Goal: Information Seeking & Learning: Find specific fact

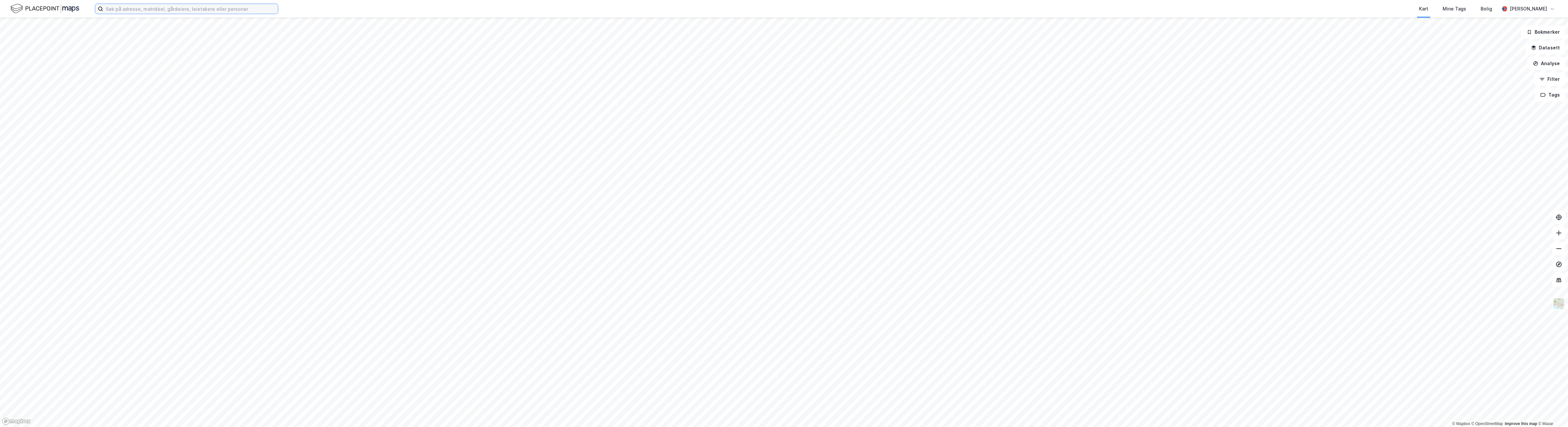
click at [199, 11] on input at bounding box center [190, 8] width 175 height 10
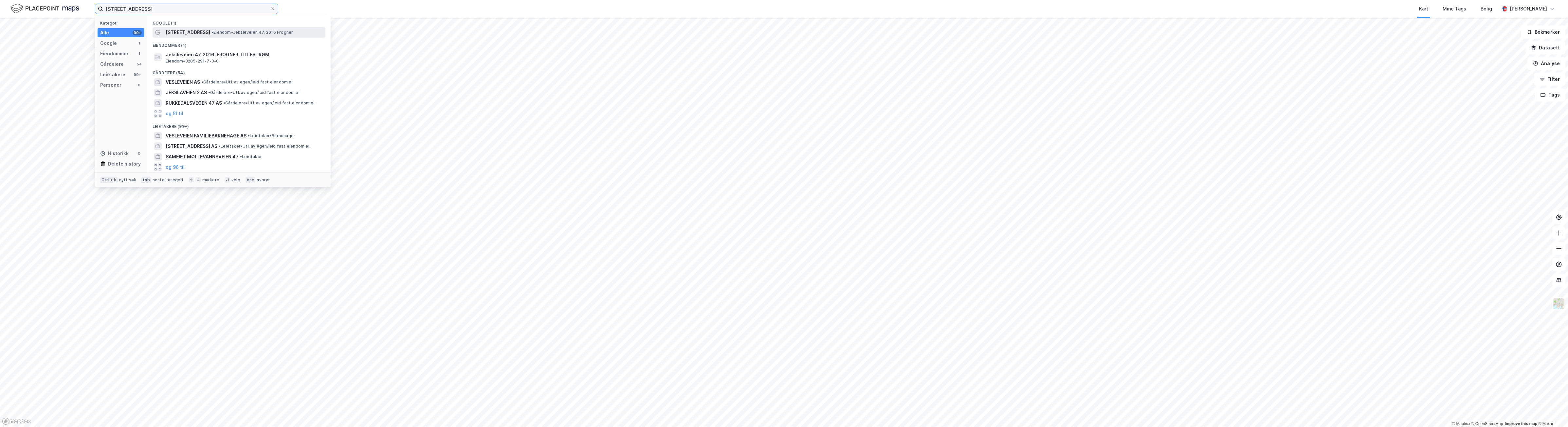
type input "jeksleveien 47"
click at [211, 34] on span "• Eiendom • Jeksleveien 47, 2016 Frogner" at bounding box center [252, 33] width 82 height 5
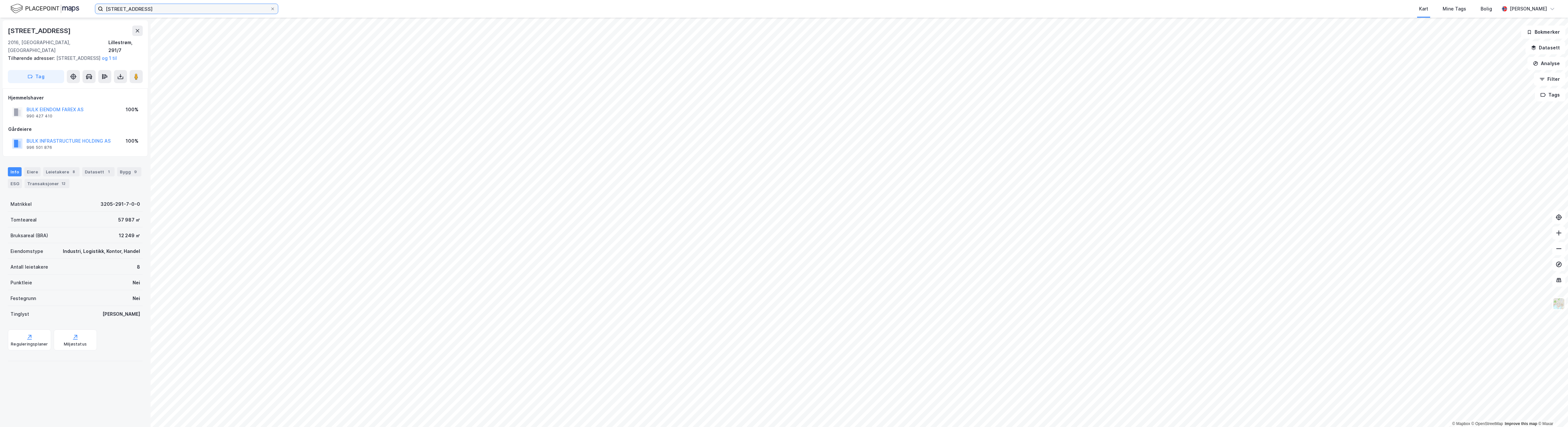
click at [157, 11] on input "jeksleveien 47" at bounding box center [186, 8] width 167 height 10
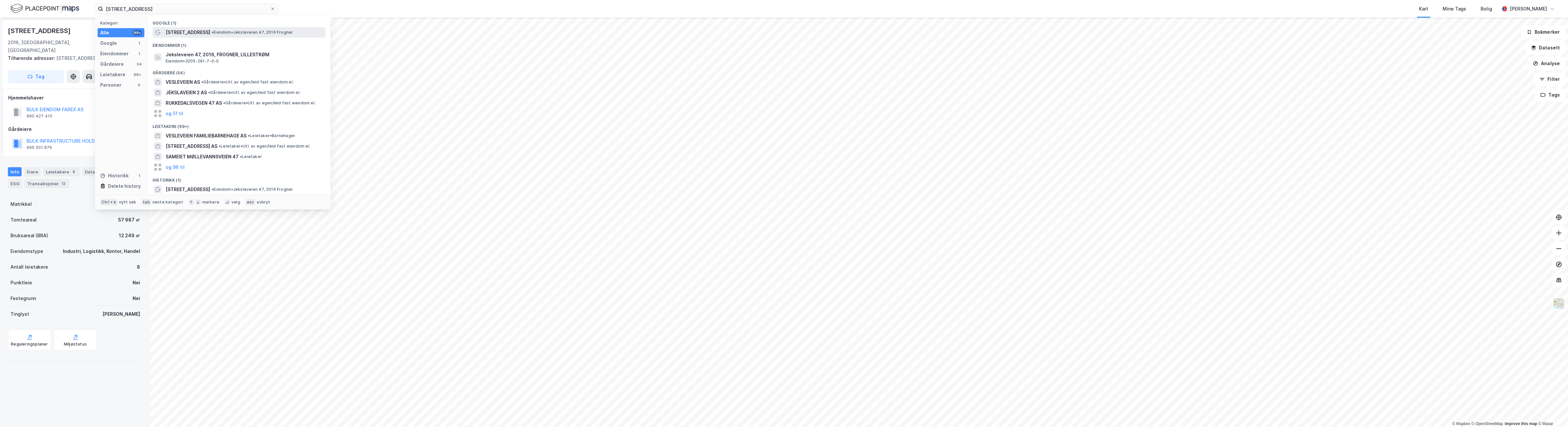
click at [184, 30] on span "[STREET_ADDRESS]" at bounding box center [188, 32] width 44 height 8
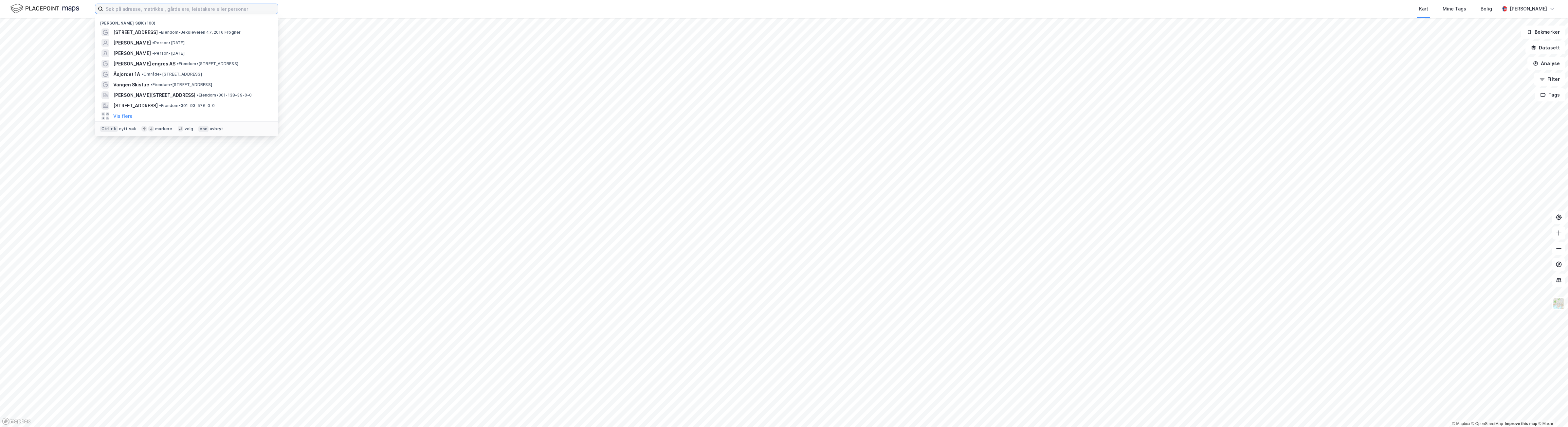
click at [131, 9] on input at bounding box center [190, 8] width 175 height 10
paste input "[STREET_ADDRESS]"
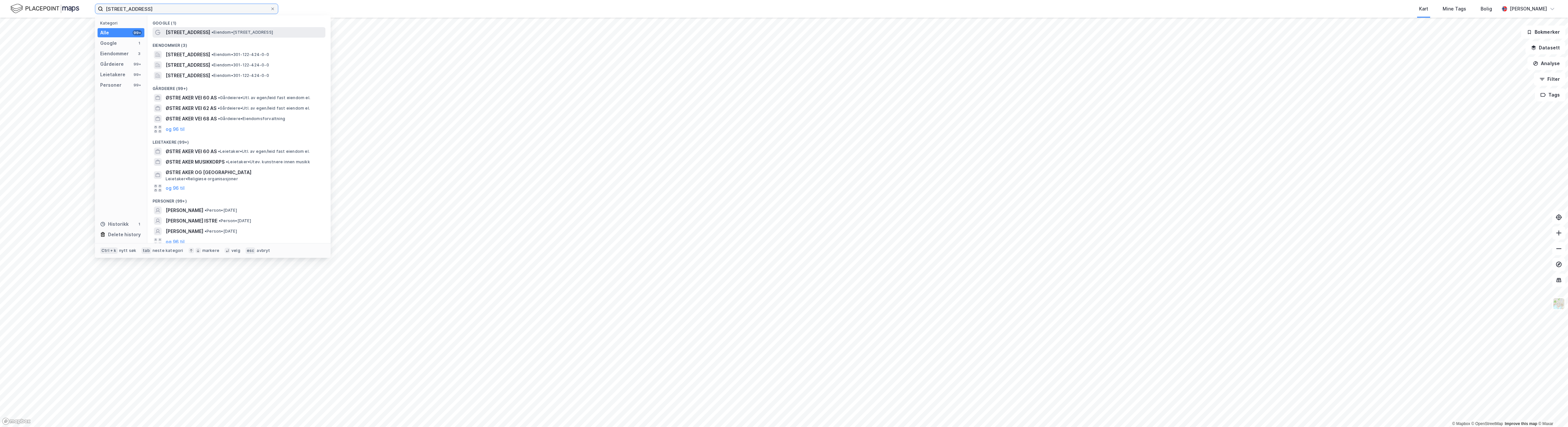
type input "[STREET_ADDRESS]"
click at [220, 28] on div "[STREET_ADDRESS] • Eiendom • [STREET_ADDRESS]" at bounding box center [245, 32] width 159 height 8
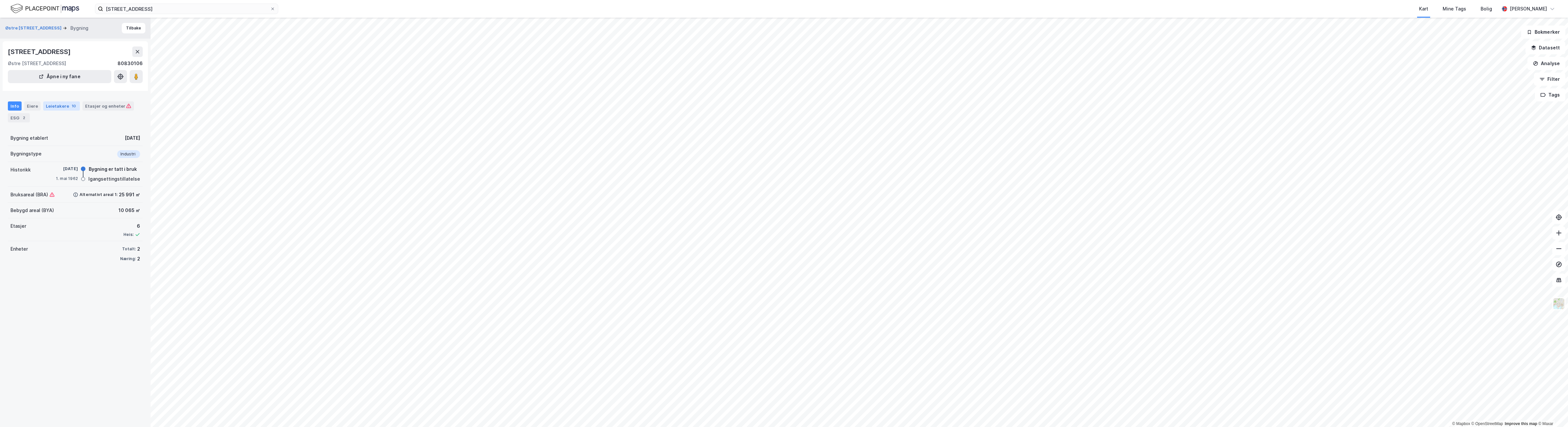
click at [61, 104] on div "Leietakere 10" at bounding box center [61, 106] width 36 height 9
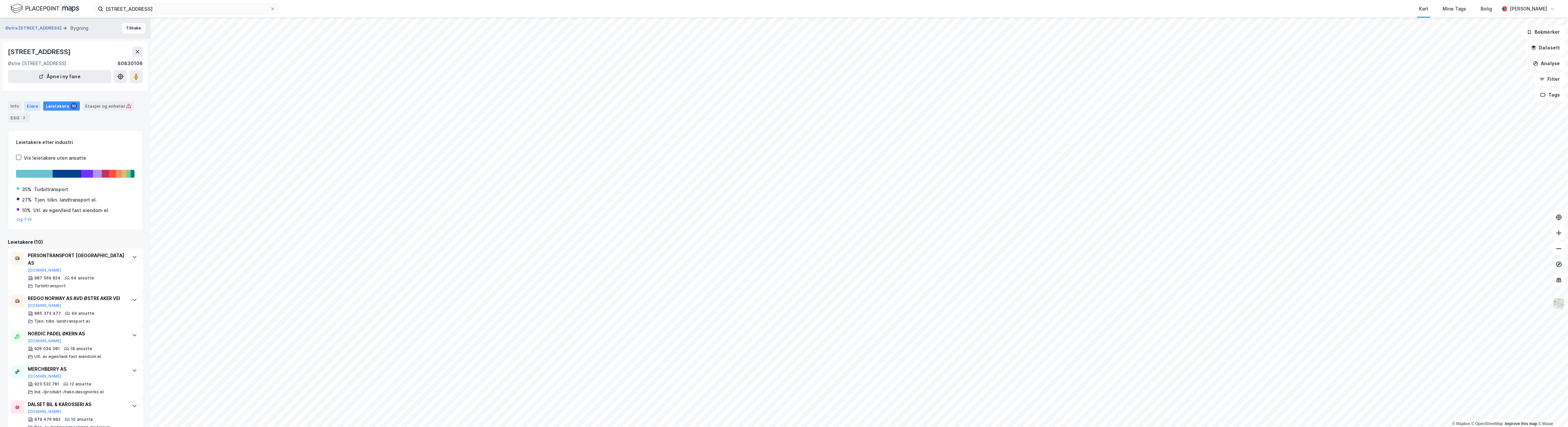
click at [28, 107] on div "Eiere" at bounding box center [32, 106] width 16 height 9
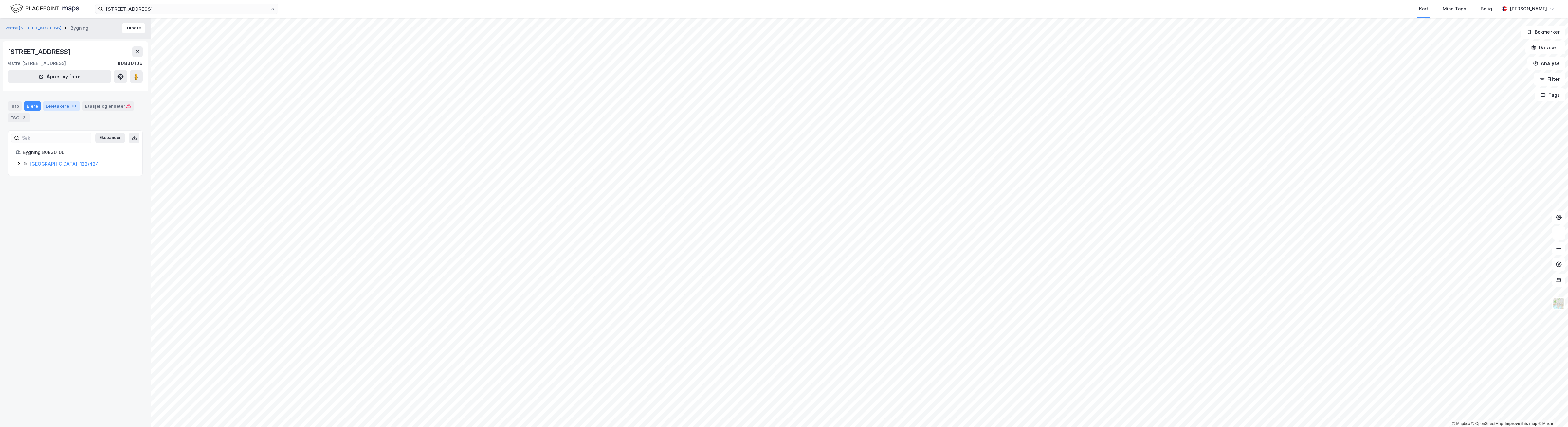
click at [60, 108] on div "Leietakere 10" at bounding box center [61, 106] width 36 height 9
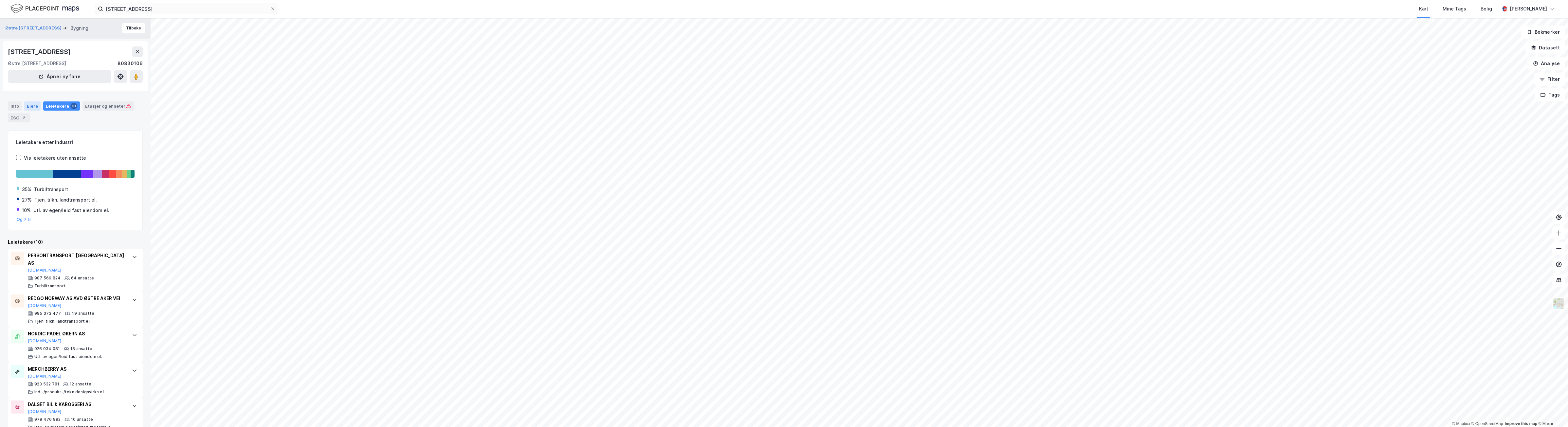
click at [31, 104] on div "Eiere" at bounding box center [32, 106] width 16 height 9
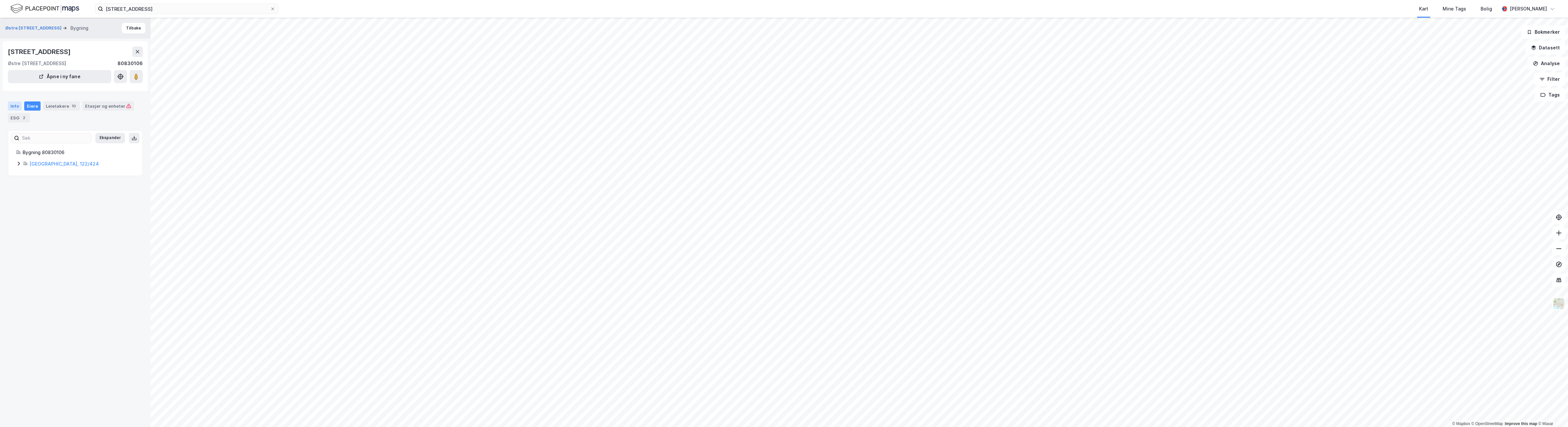
click at [17, 102] on div "Info" at bounding box center [14, 106] width 13 height 9
click at [31, 107] on div "Eiere" at bounding box center [32, 106] width 16 height 9
click at [51, 162] on link "[GEOGRAPHIC_DATA], 122/424" at bounding box center [64, 164] width 69 height 5
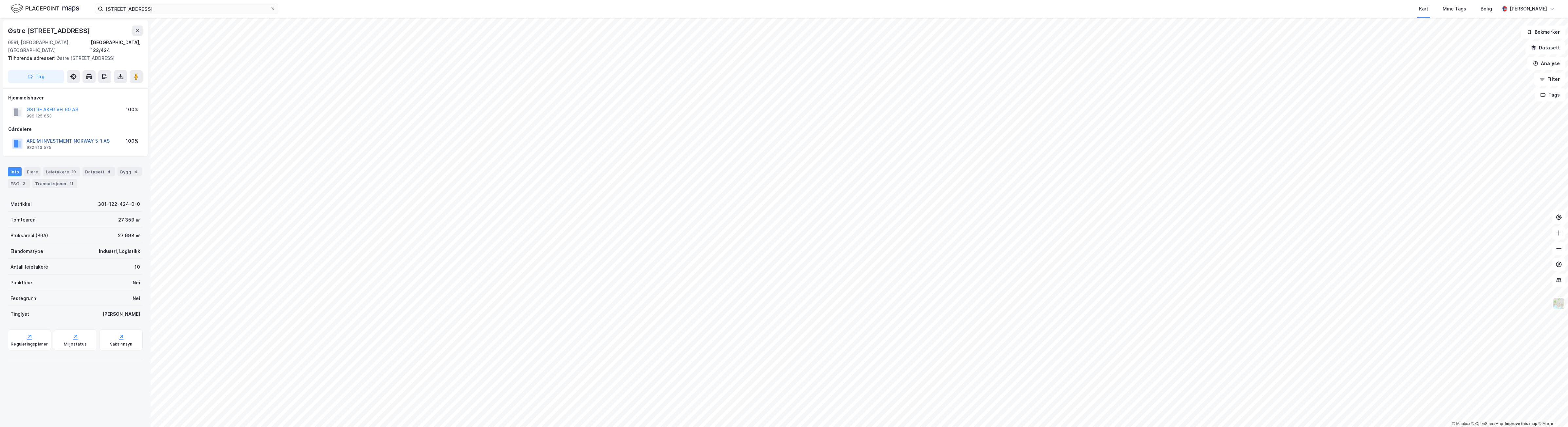
click at [0, 0] on button "AREIM INVESTMENT NORWAY 5-1 AS" at bounding box center [0, 0] width 0 height 0
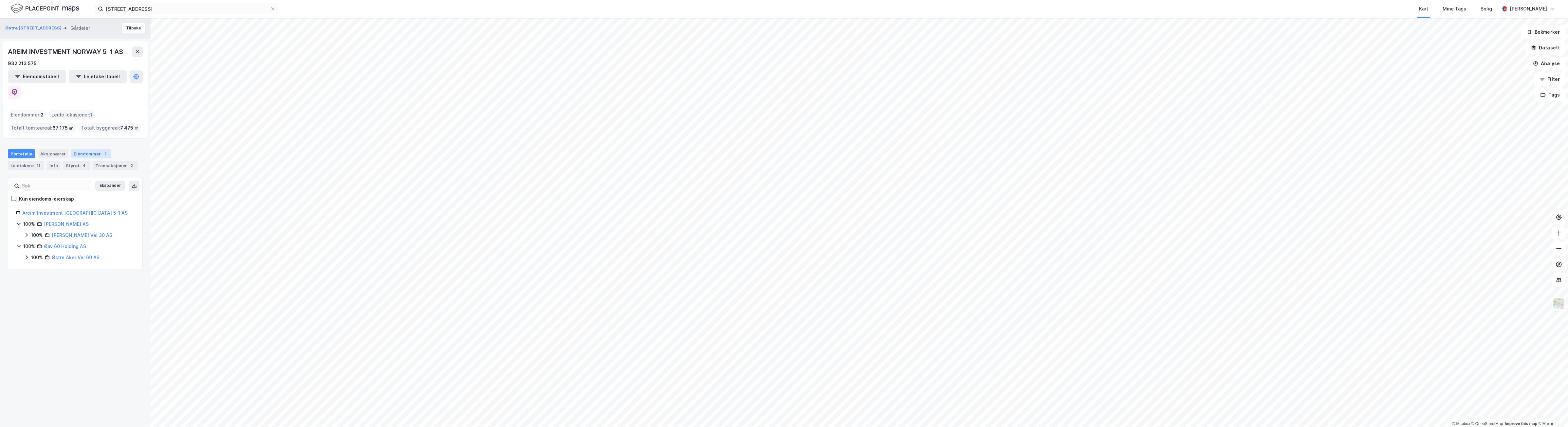
click at [86, 149] on div "Eiendommer 2" at bounding box center [91, 154] width 40 height 9
click at [81, 162] on div "4" at bounding box center [83, 165] width 6 height 6
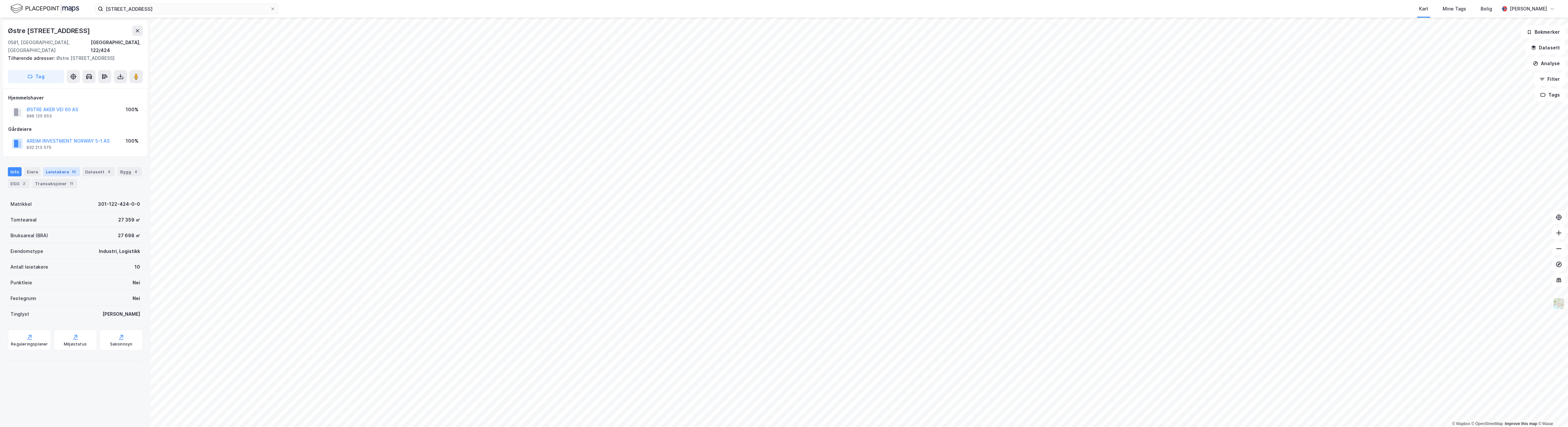
click at [54, 169] on div "Leietakere 10" at bounding box center [61, 172] width 36 height 9
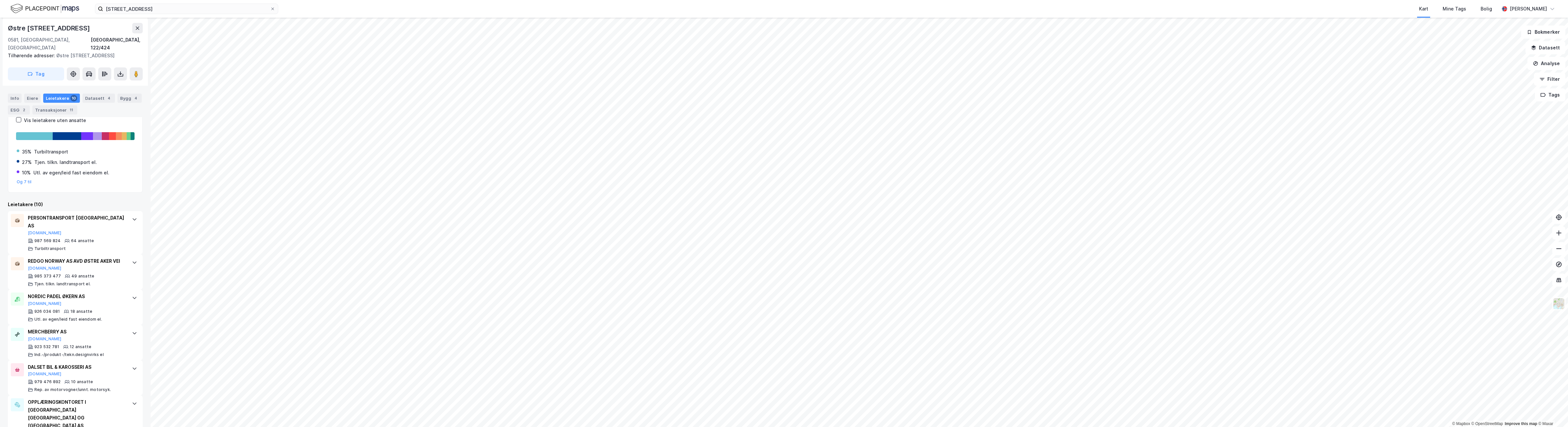
scroll to position [123, 0]
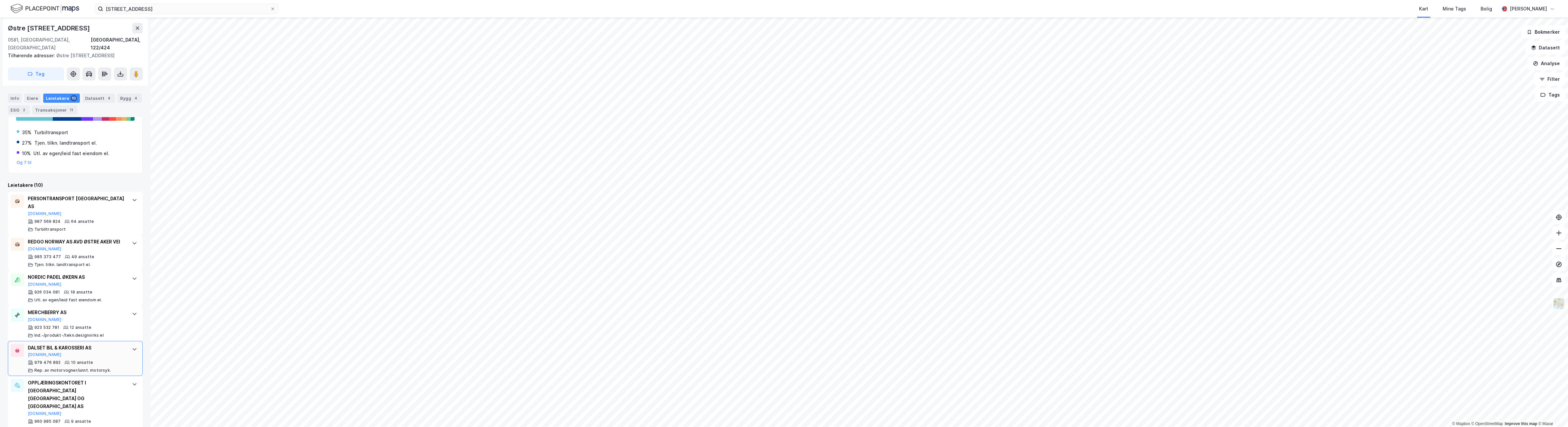
click at [105, 356] on div "DALSET BIL & KAROSSERI AS [DOMAIN_NAME]" at bounding box center [76, 351] width 98 height 13
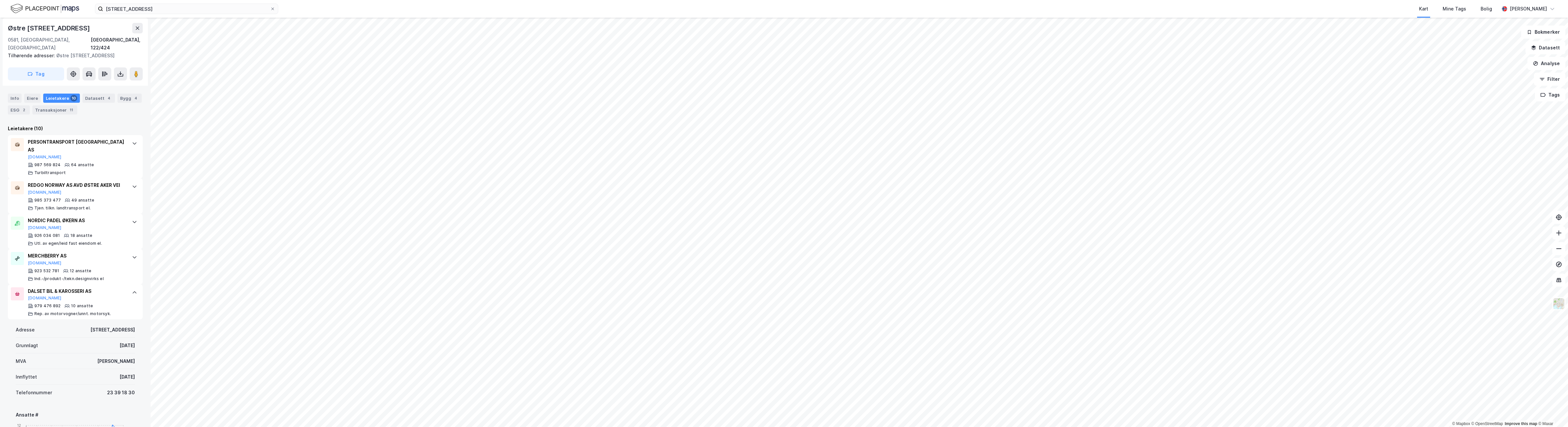
scroll to position [172, 0]
